Goal: Information Seeking & Learning: Learn about a topic

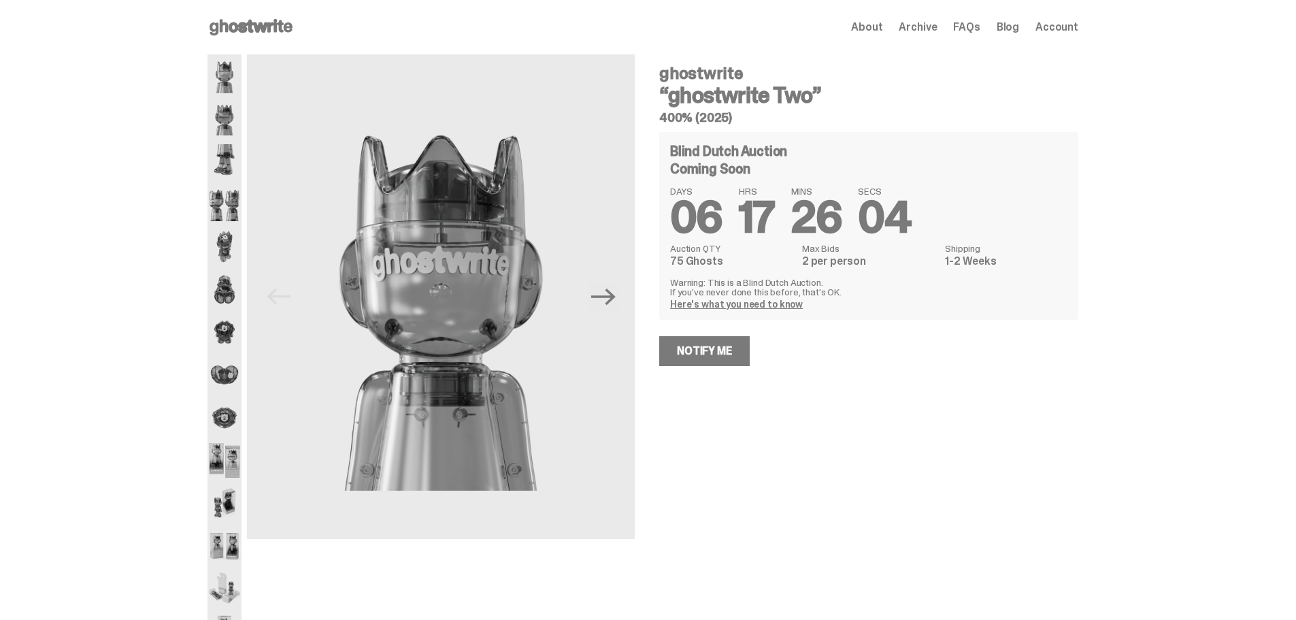
click at [227, 71] on img at bounding box center [224, 75] width 34 height 43
click at [236, 114] on img at bounding box center [224, 118] width 34 height 43
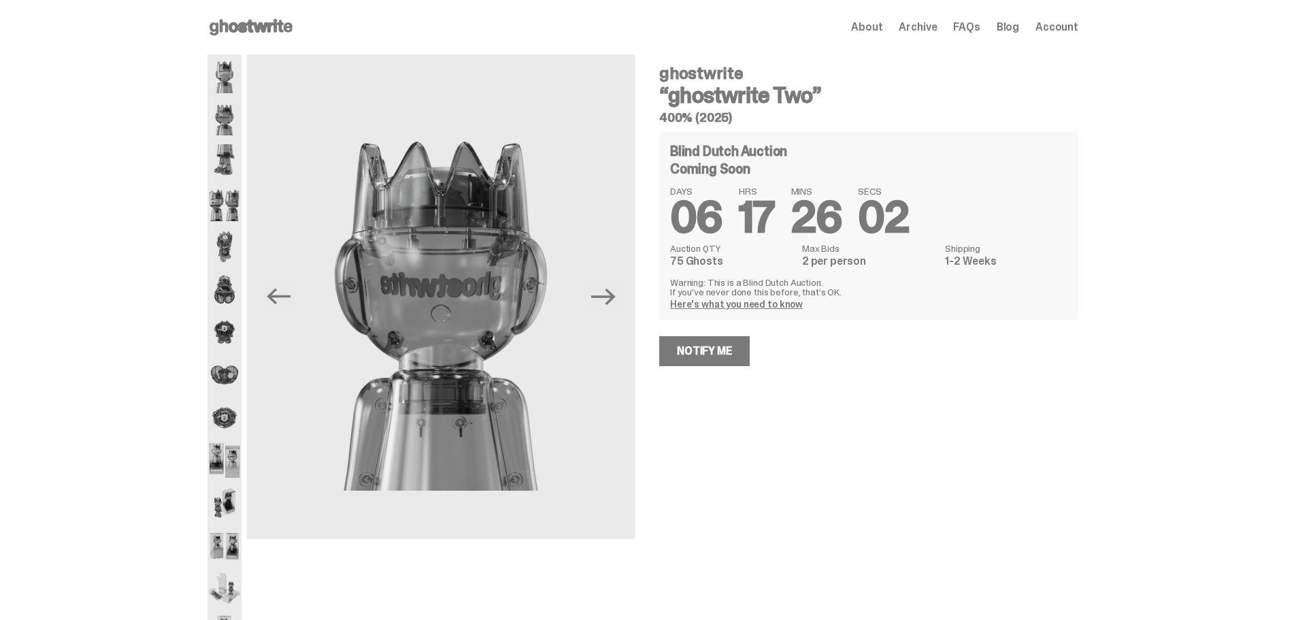
click at [239, 156] on img at bounding box center [224, 161] width 34 height 43
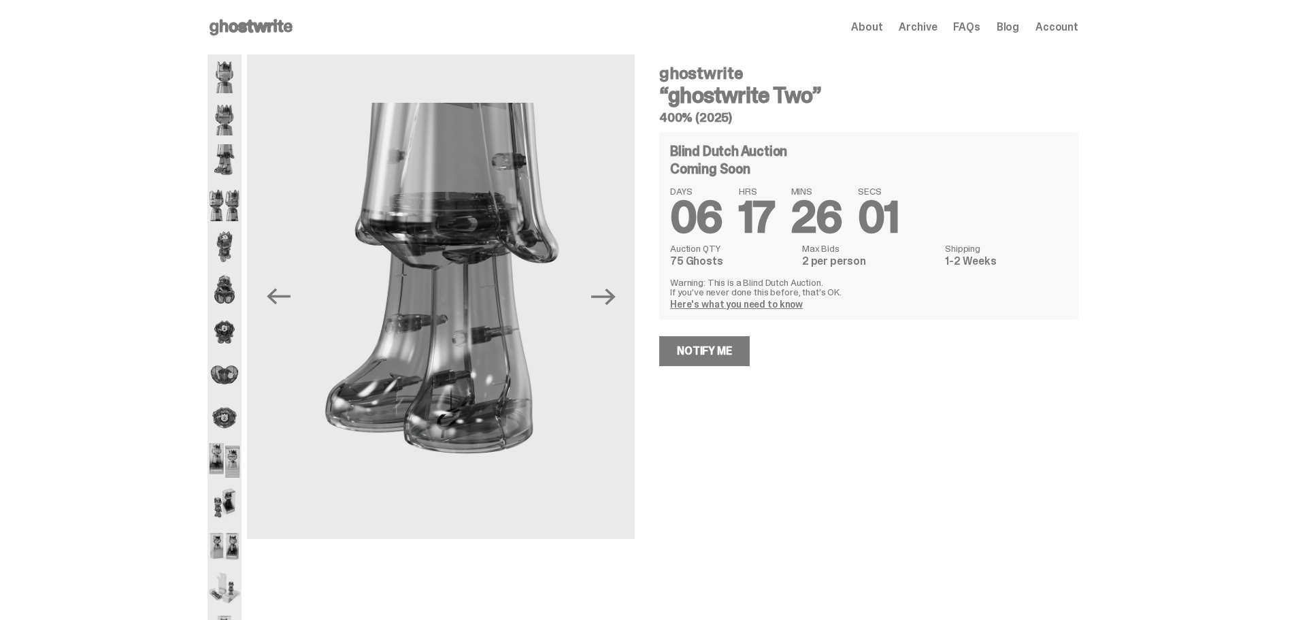
click at [233, 202] on img at bounding box center [224, 203] width 34 height 43
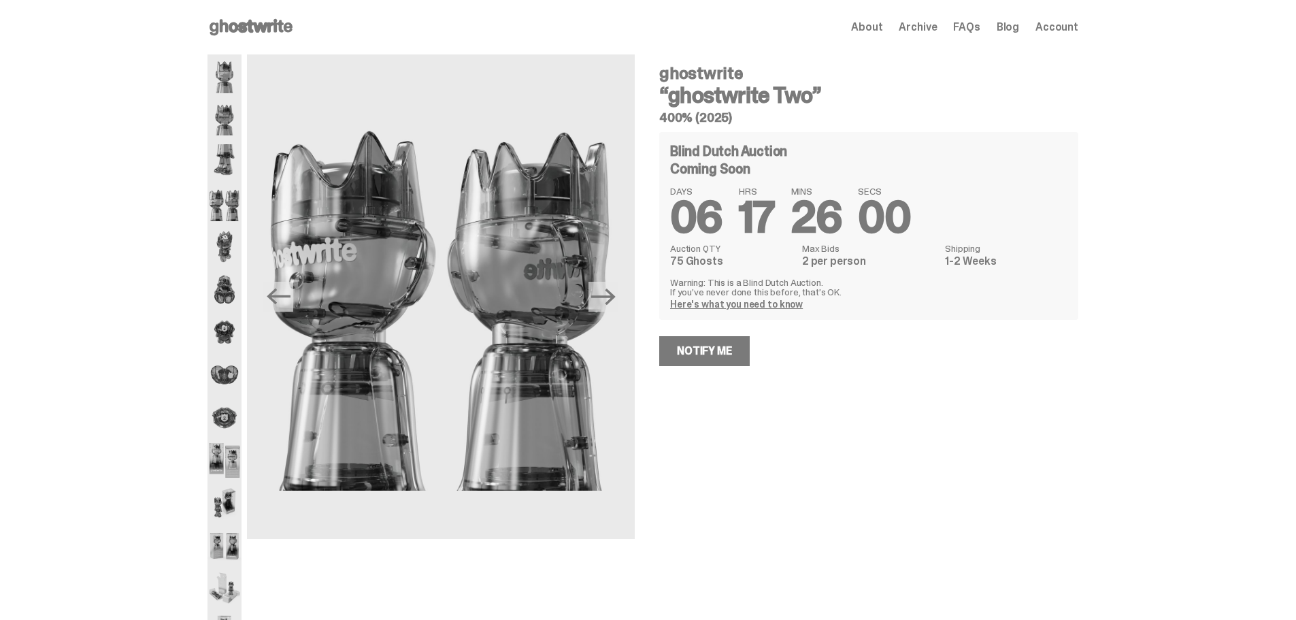
click at [222, 252] on img at bounding box center [224, 246] width 34 height 43
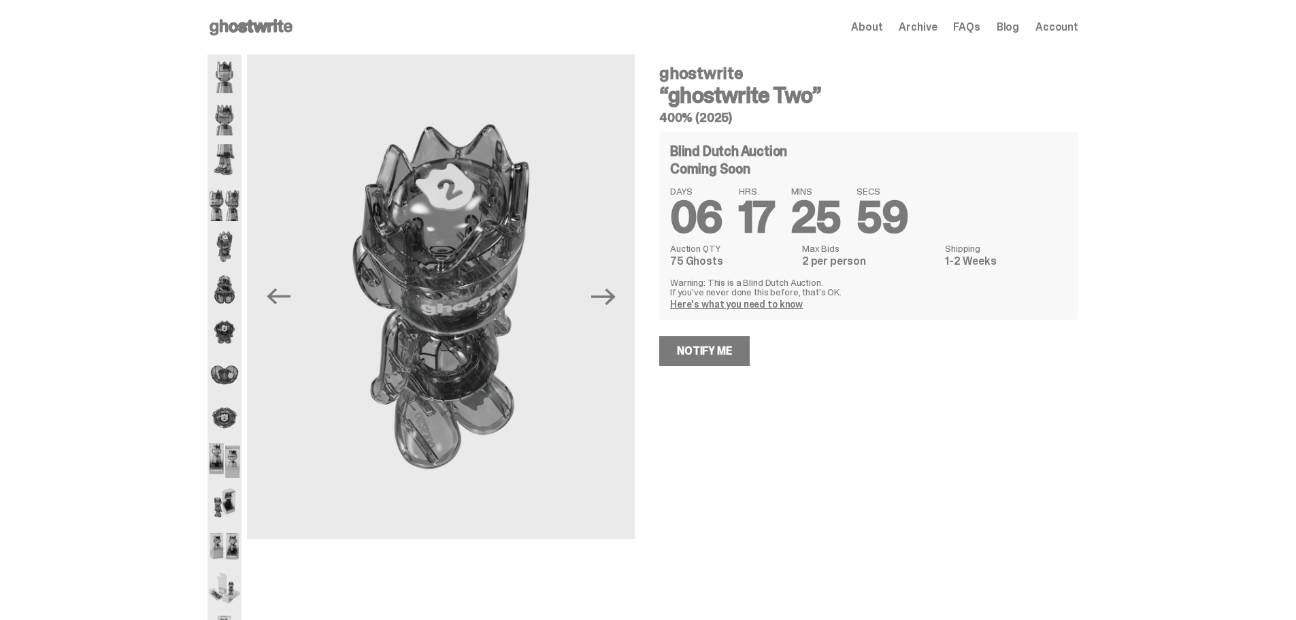
click at [227, 295] on img at bounding box center [224, 289] width 34 height 43
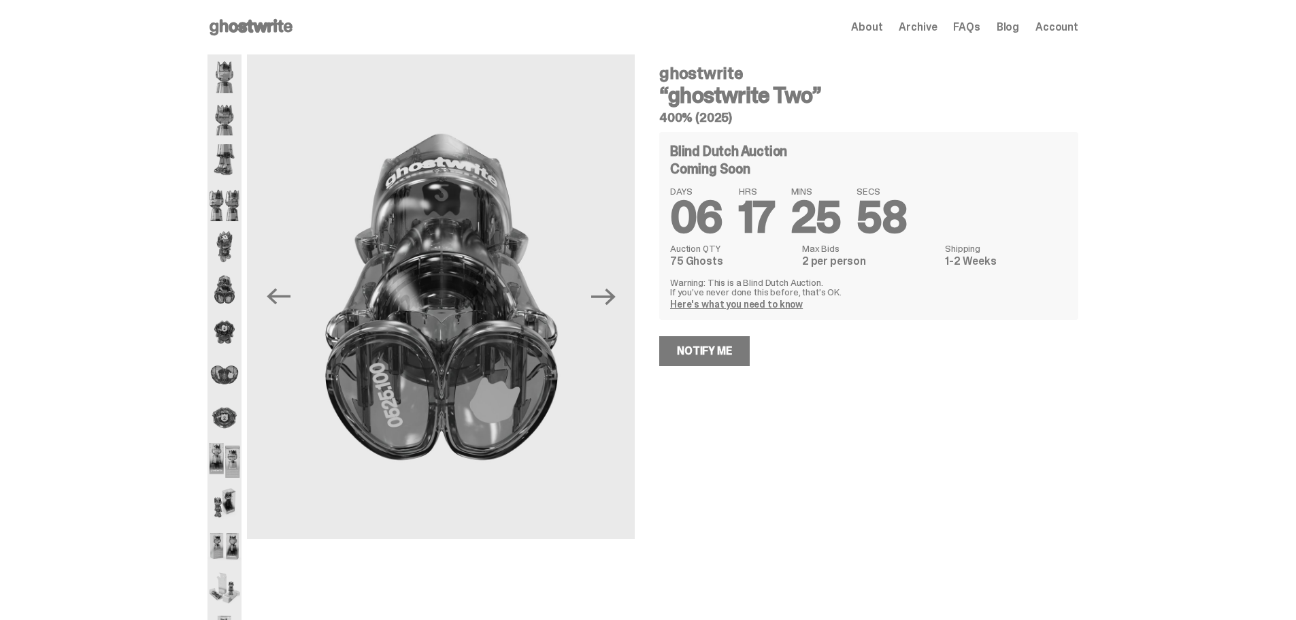
click at [219, 329] on img at bounding box center [224, 332] width 34 height 43
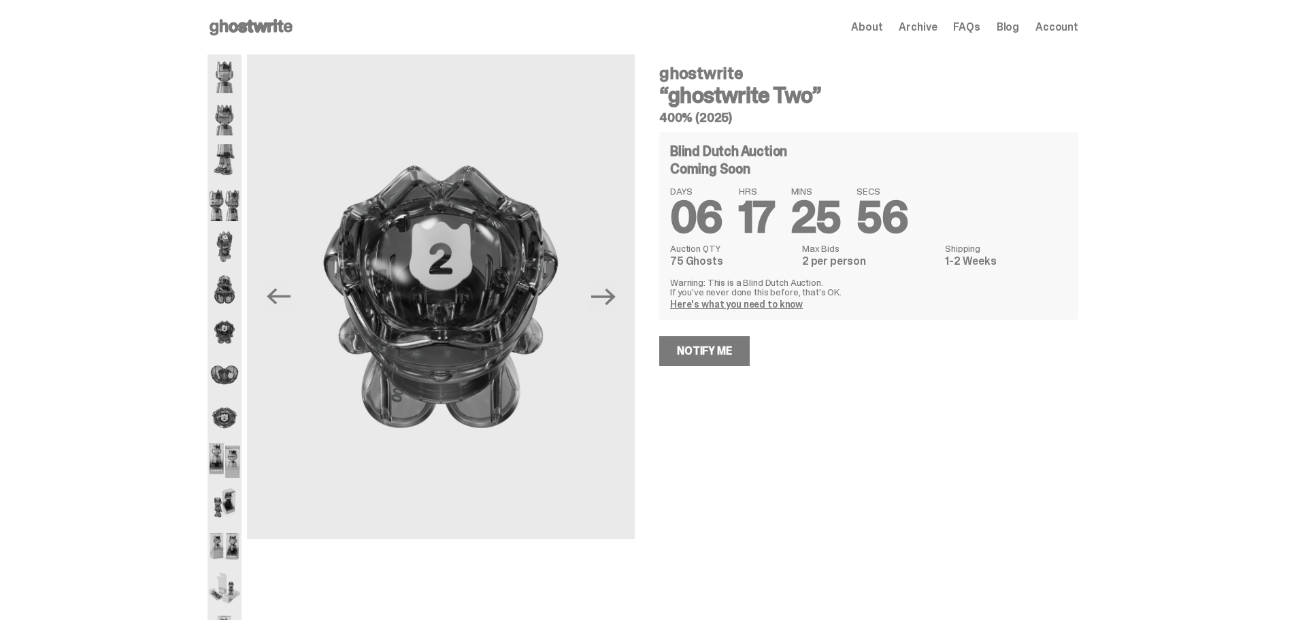
click at [235, 373] on img at bounding box center [224, 374] width 34 height 43
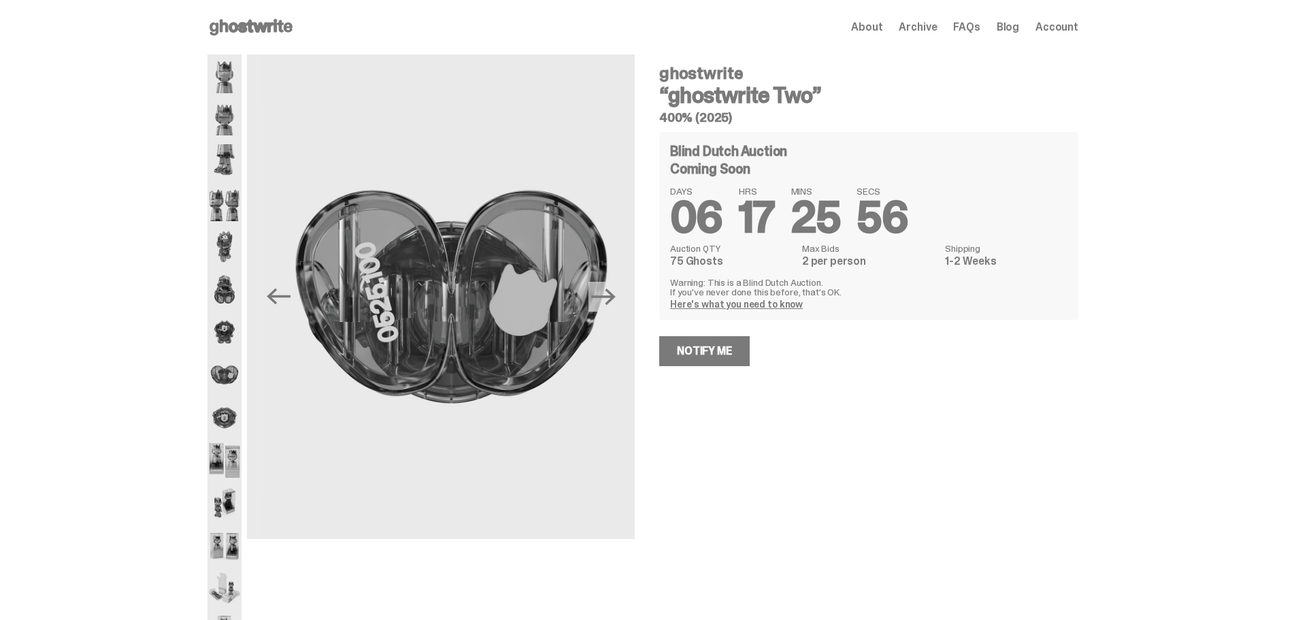
click at [235, 410] on img at bounding box center [224, 417] width 34 height 43
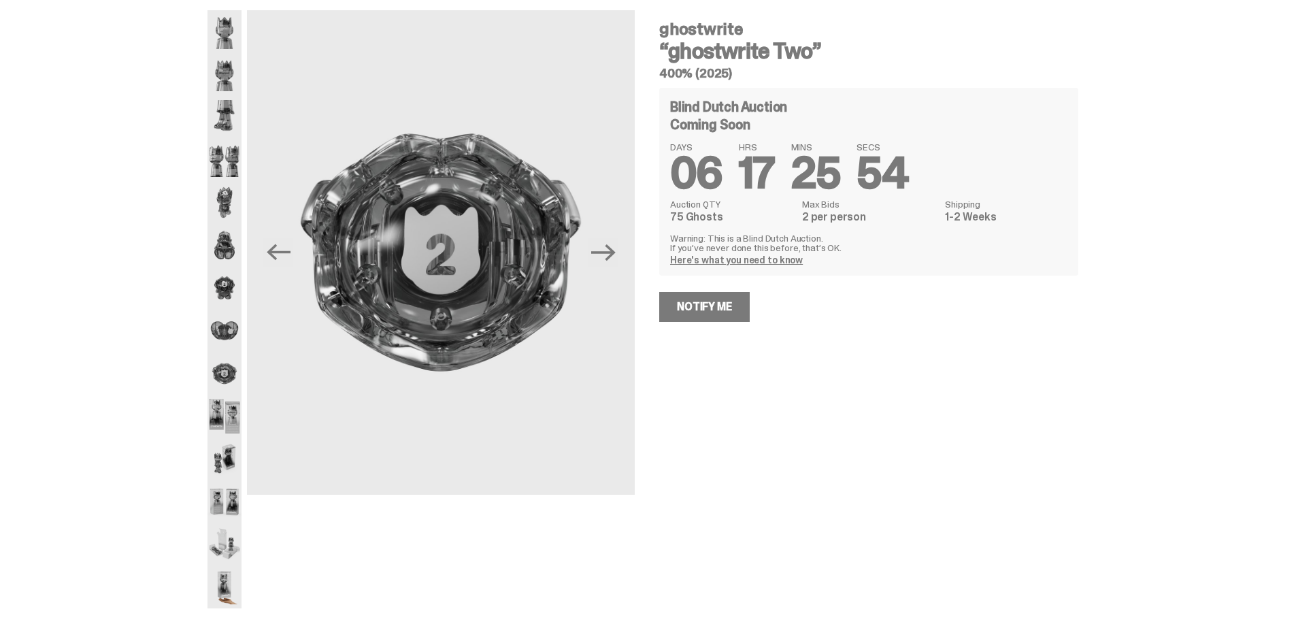
scroll to position [68, 0]
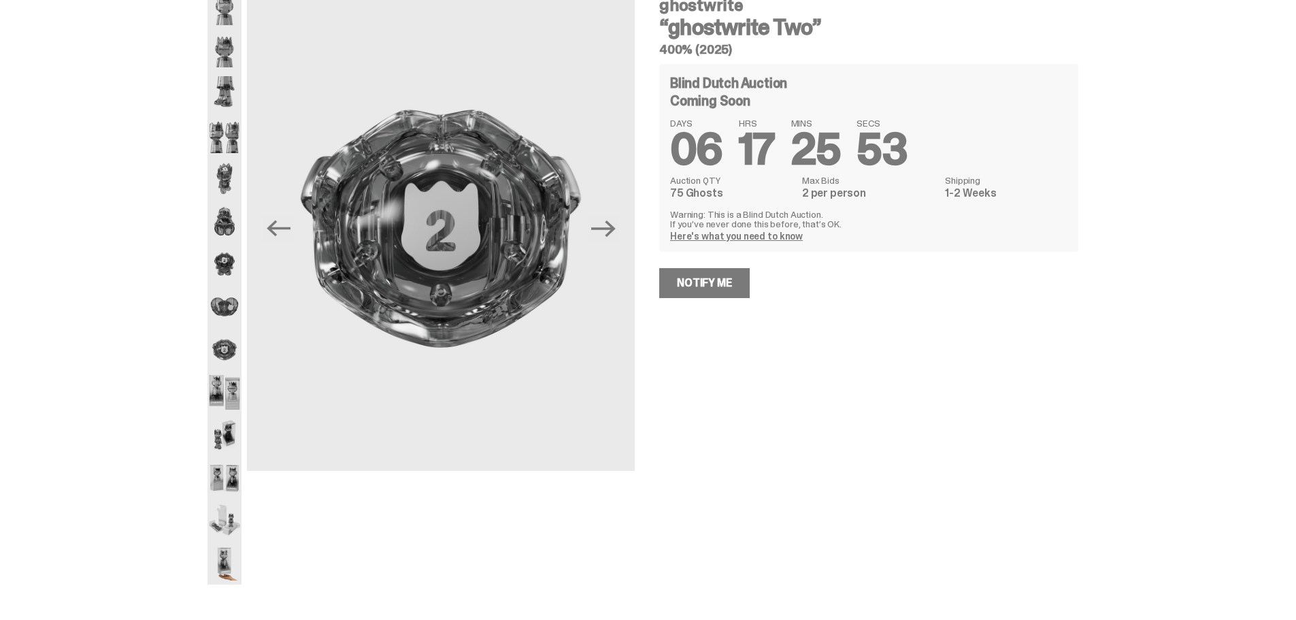
click at [226, 178] on img at bounding box center [224, 178] width 34 height 43
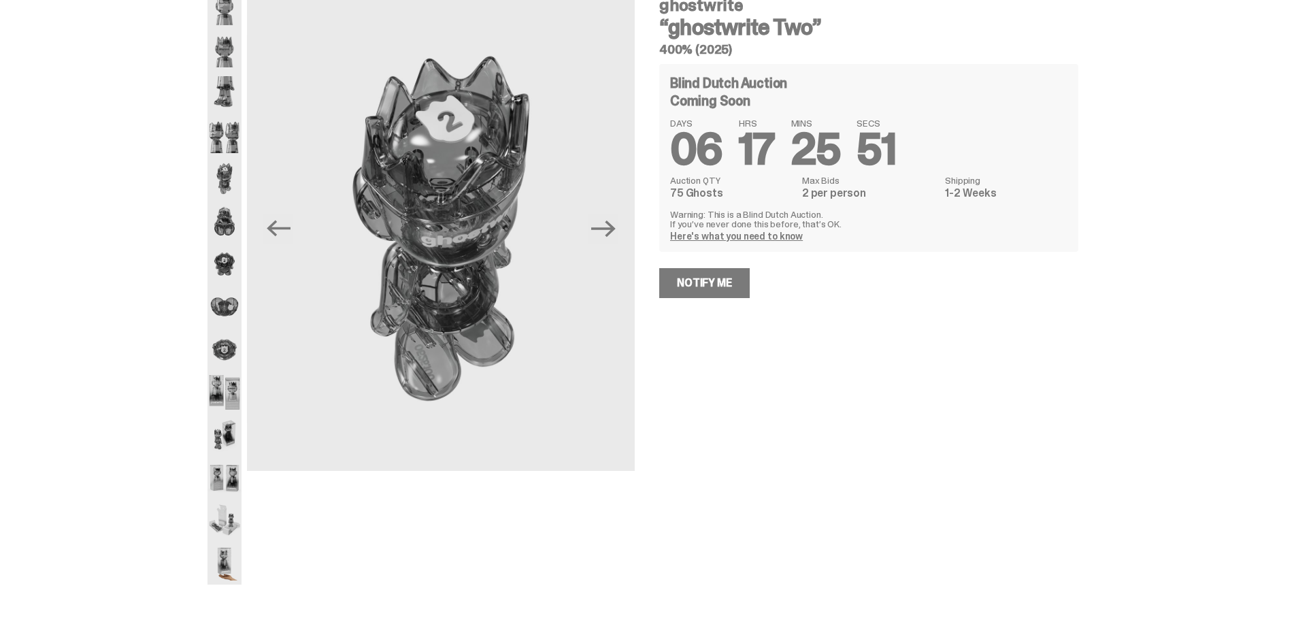
click at [238, 384] on img at bounding box center [224, 392] width 34 height 43
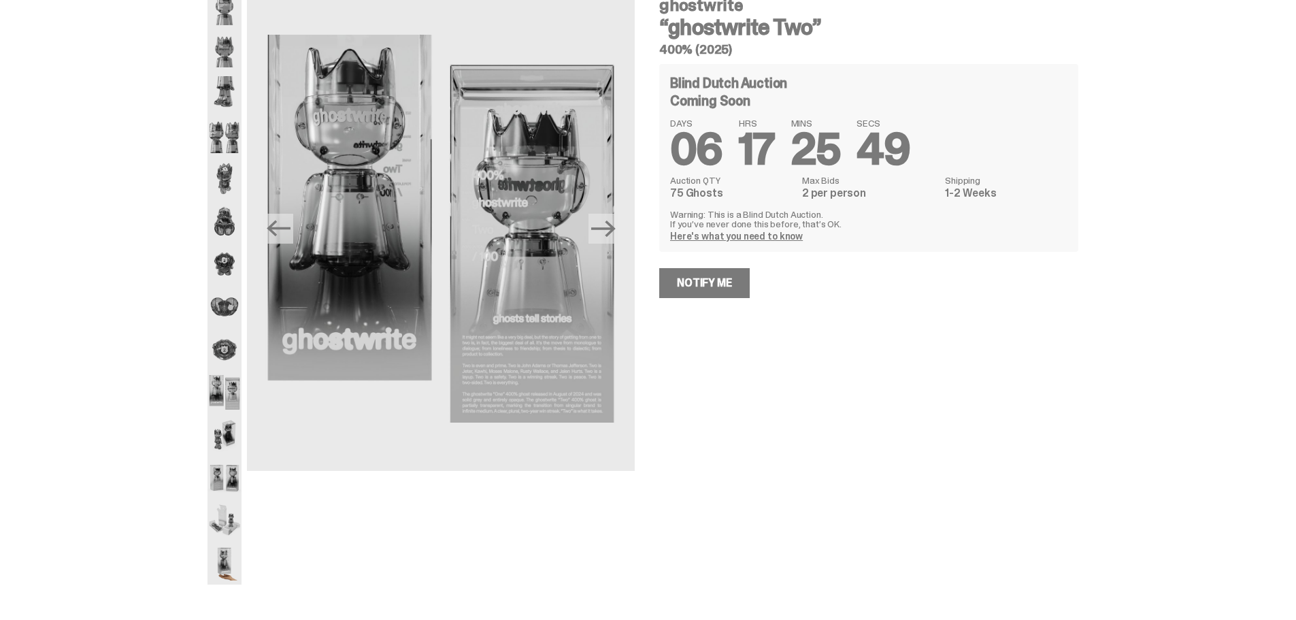
click at [229, 430] on img at bounding box center [224, 435] width 34 height 43
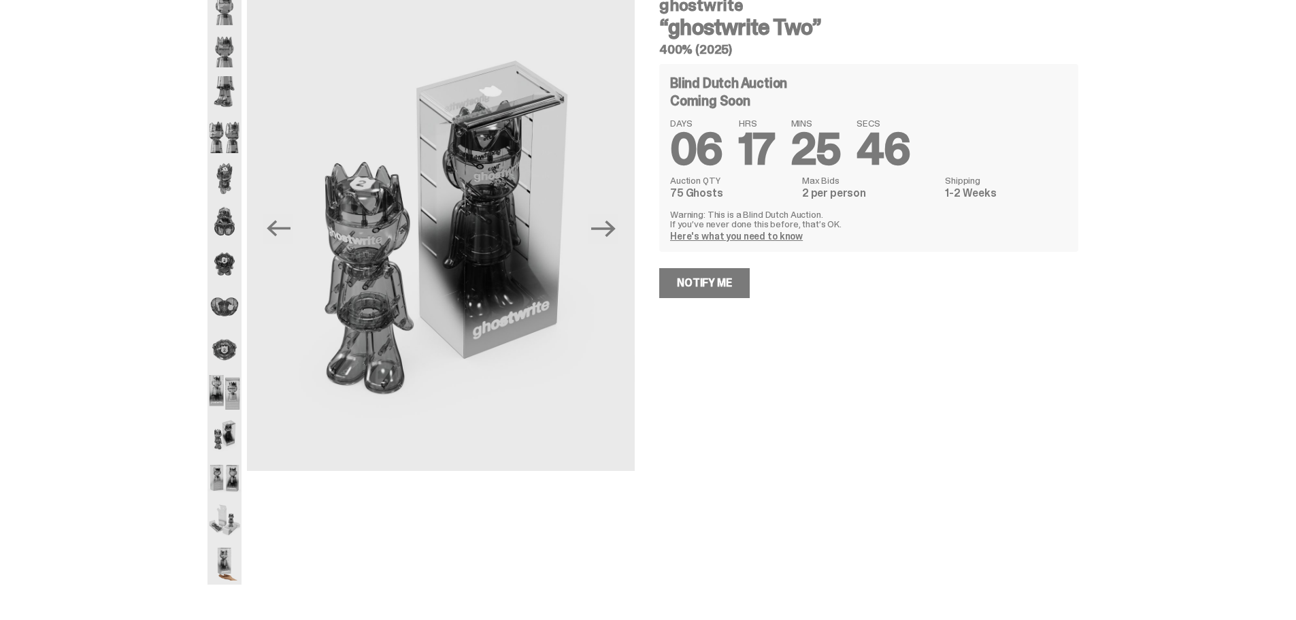
click at [224, 441] on img at bounding box center [224, 435] width 34 height 43
click at [233, 469] on img at bounding box center [224, 477] width 34 height 43
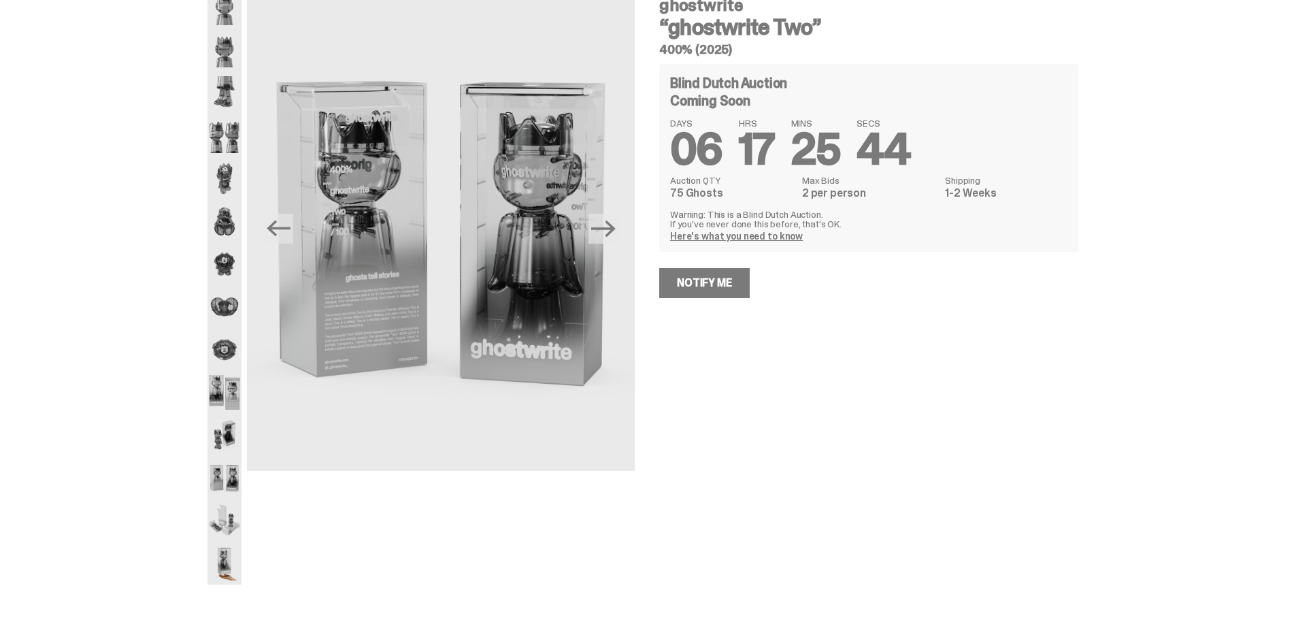
scroll to position [136, 0]
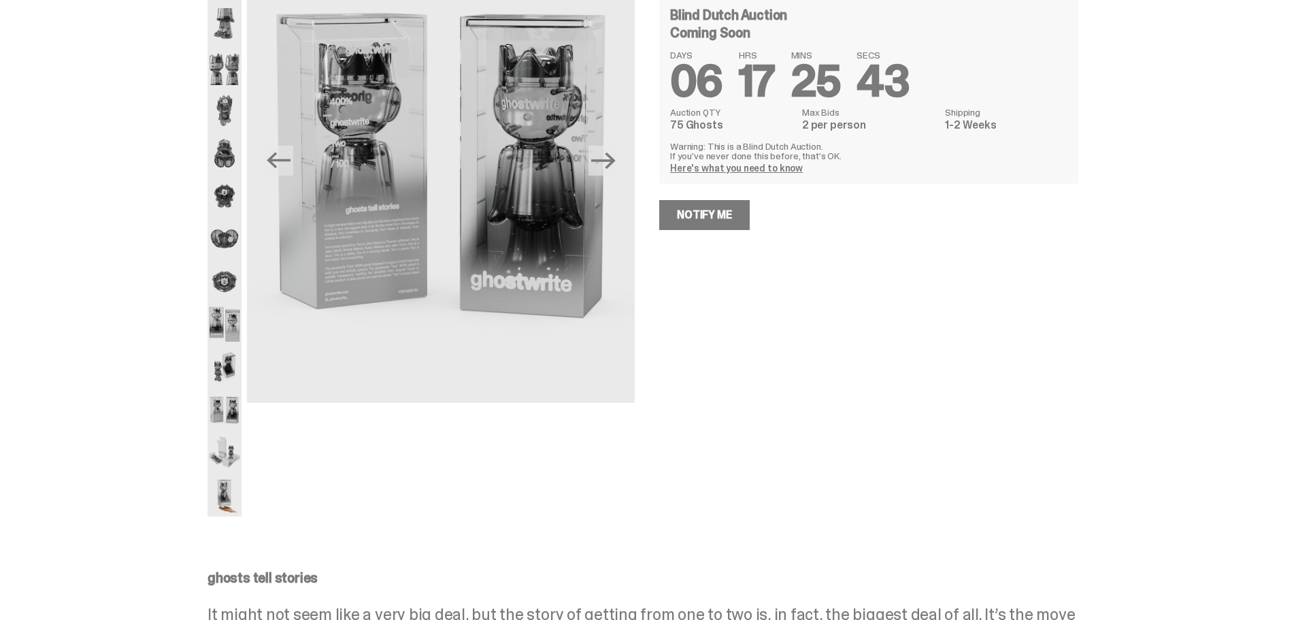
click at [235, 461] on img at bounding box center [224, 452] width 34 height 43
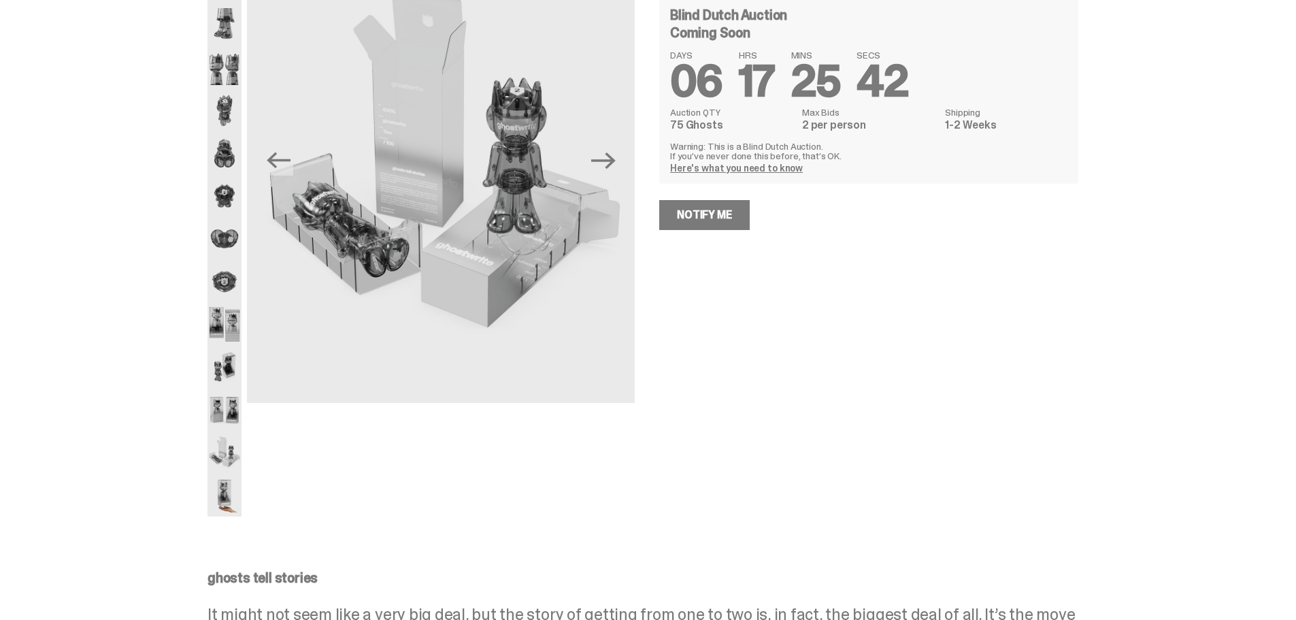
click at [234, 488] on img at bounding box center [224, 494] width 34 height 43
